Goal: Check status: Check status

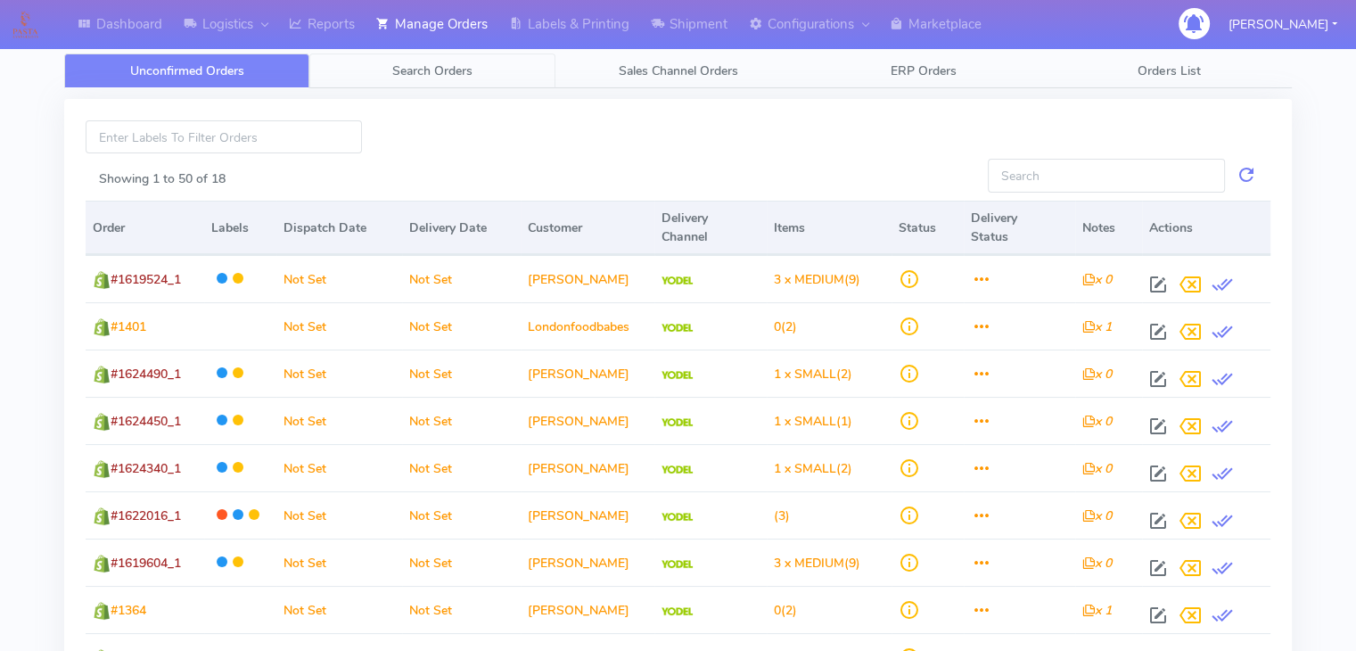
click at [413, 72] on span "Search Orders" at bounding box center [432, 70] width 80 height 17
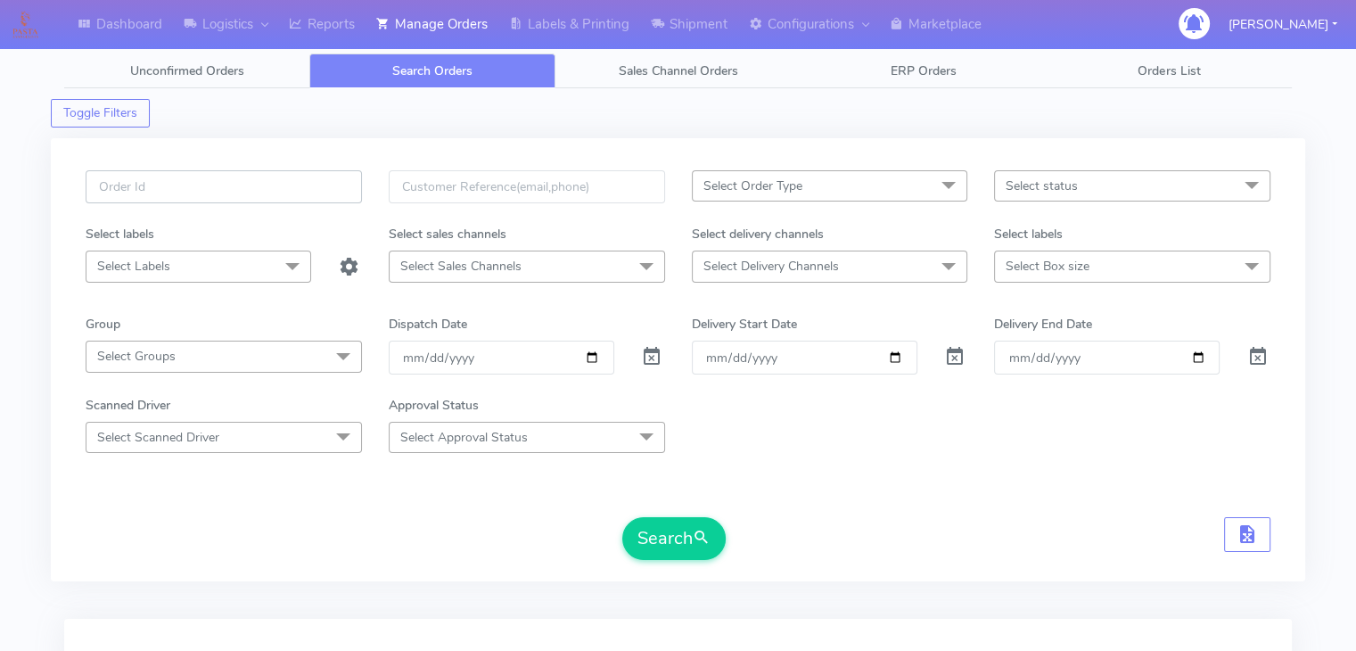
click at [176, 185] on input "text" at bounding box center [224, 186] width 276 height 33
paste input "1620704"
type input "1620704"
click at [655, 353] on span at bounding box center [651, 360] width 21 height 17
click at [671, 547] on button "Search" at bounding box center [673, 538] width 103 height 43
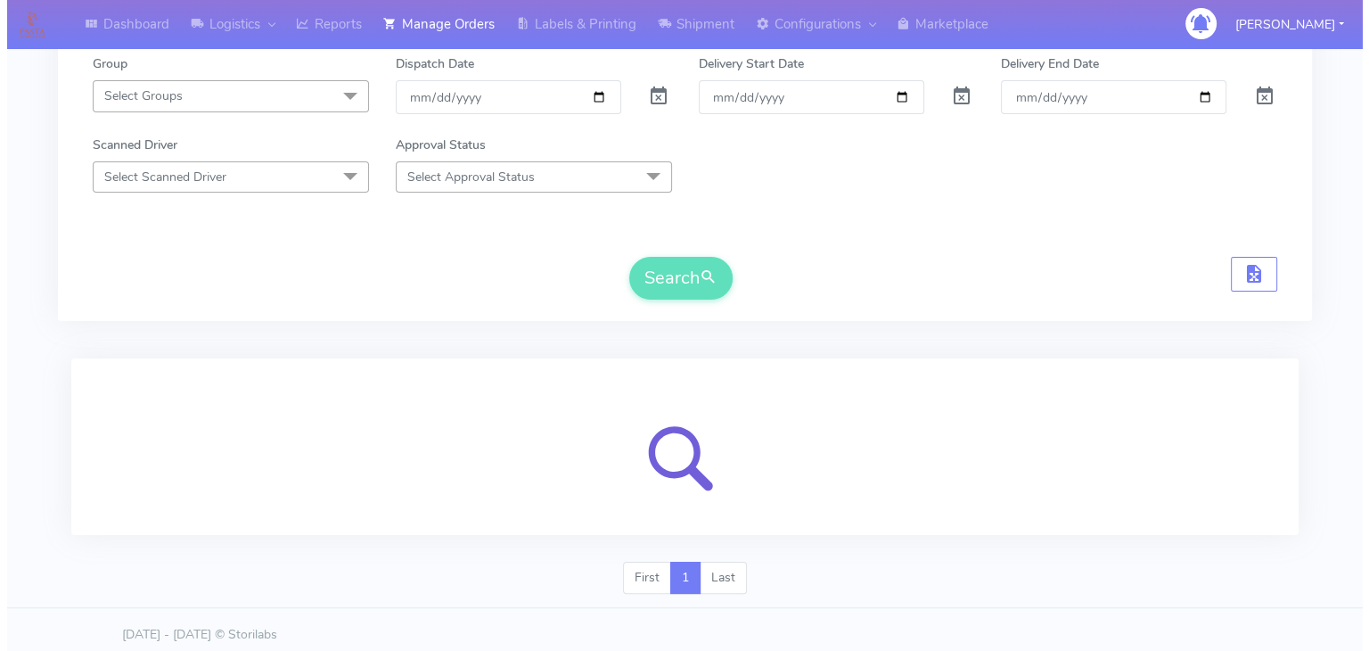
scroll to position [268, 0]
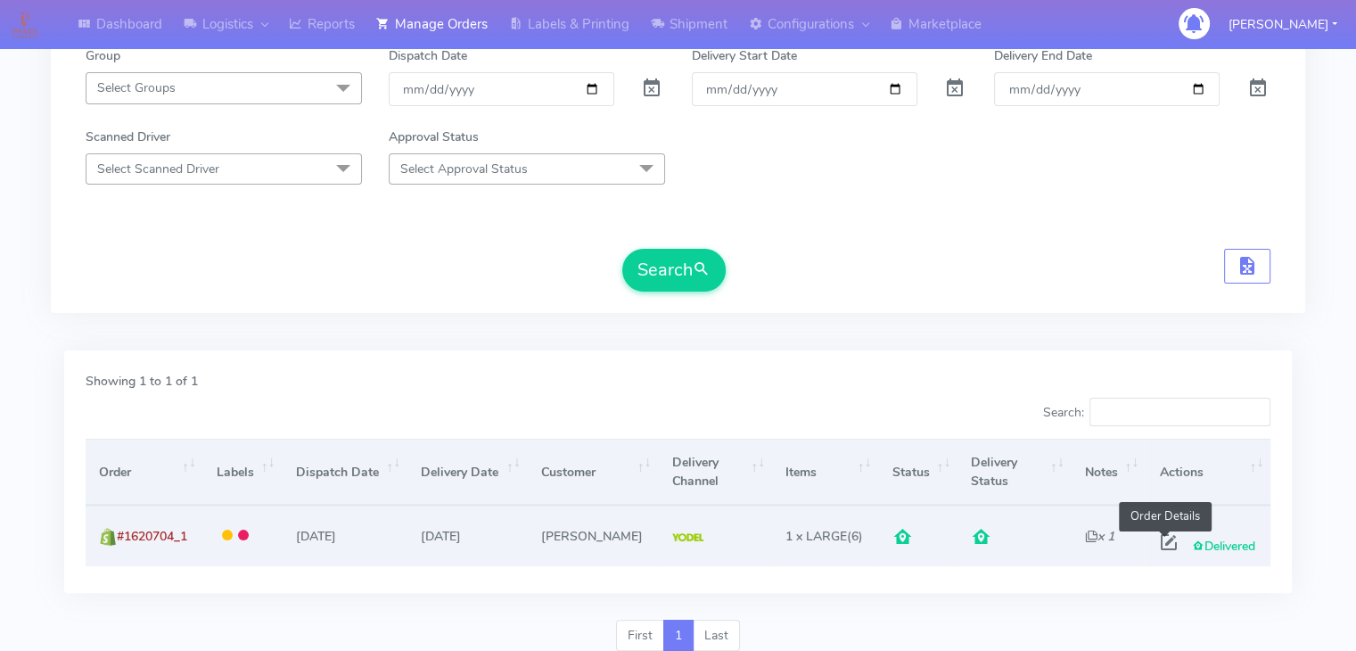
click at [1087, 539] on span at bounding box center [1168, 546] width 32 height 17
select select "5"
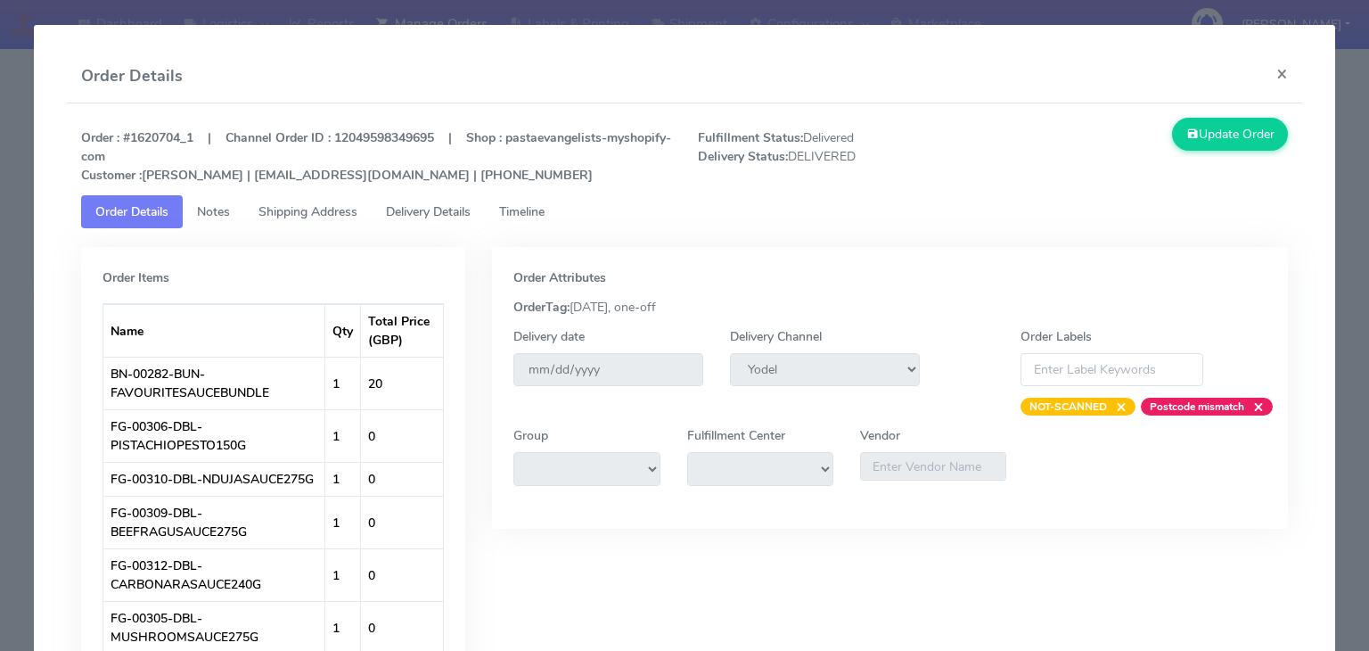
click at [425, 209] on span "Delivery Details" at bounding box center [428, 211] width 85 height 17
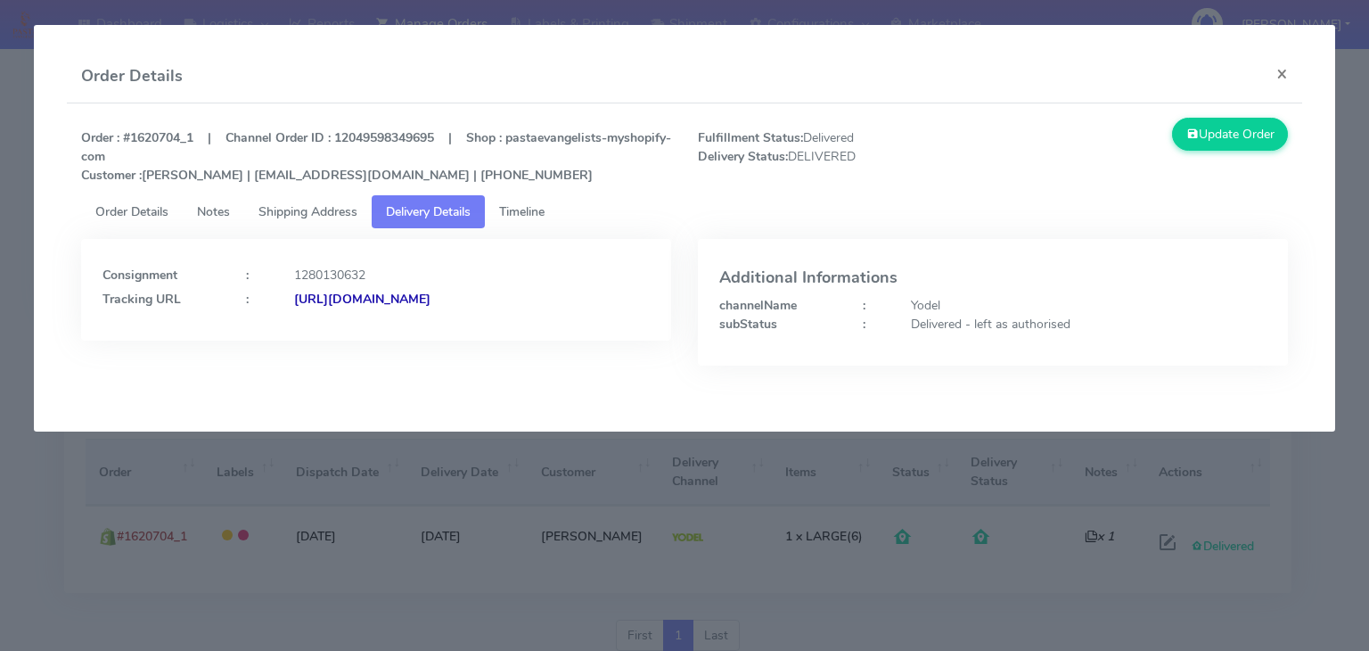
drag, startPoint x: 637, startPoint y: 313, endPoint x: 489, endPoint y: 303, distance: 149.2
click at [489, 303] on div "Consignment : 1280130632 Tracking URL : [URL][DOMAIN_NAME]" at bounding box center [376, 290] width 590 height 102
copy strong "JJD0002249960890165"
